Goal: Transaction & Acquisition: Subscribe to service/newsletter

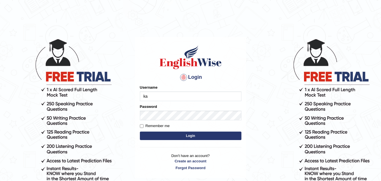
type input "kapoorankit95"
click at [153, 134] on button "Login" at bounding box center [191, 136] width 102 height 8
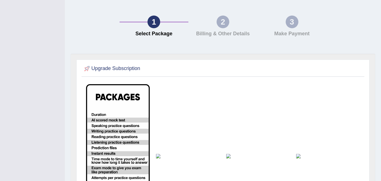
scroll to position [65, 0]
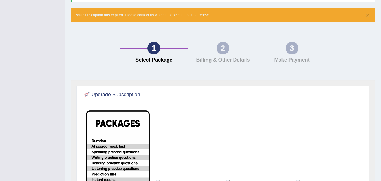
click at [224, 49] on div "2" at bounding box center [223, 48] width 13 height 13
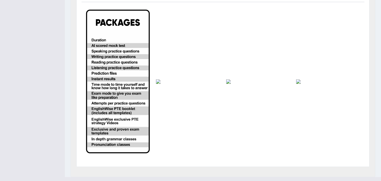
scroll to position [167, 0]
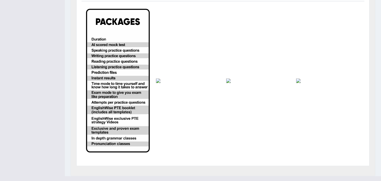
click at [125, 43] on img at bounding box center [118, 81] width 64 height 144
click at [158, 80] on img at bounding box center [188, 80] width 64 height 5
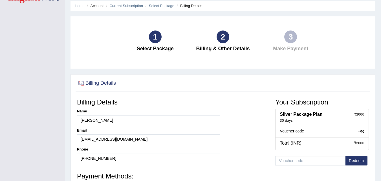
scroll to position [19, 0]
